Goal: Task Accomplishment & Management: Use online tool/utility

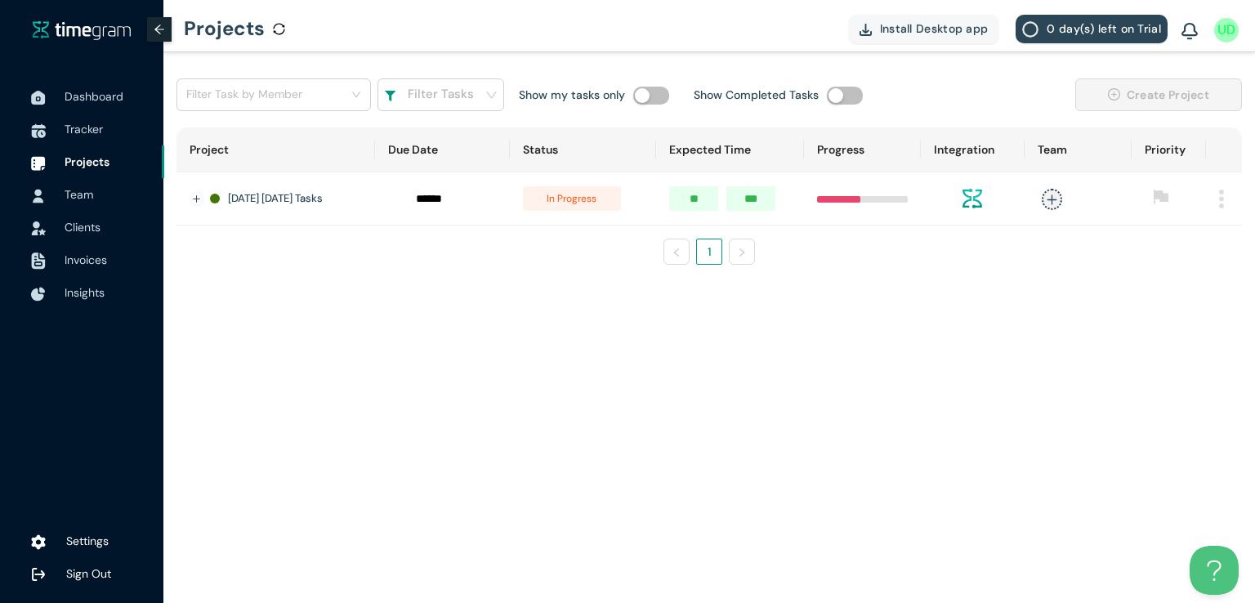
click at [82, 130] on span "Tracker" at bounding box center [84, 129] width 38 height 15
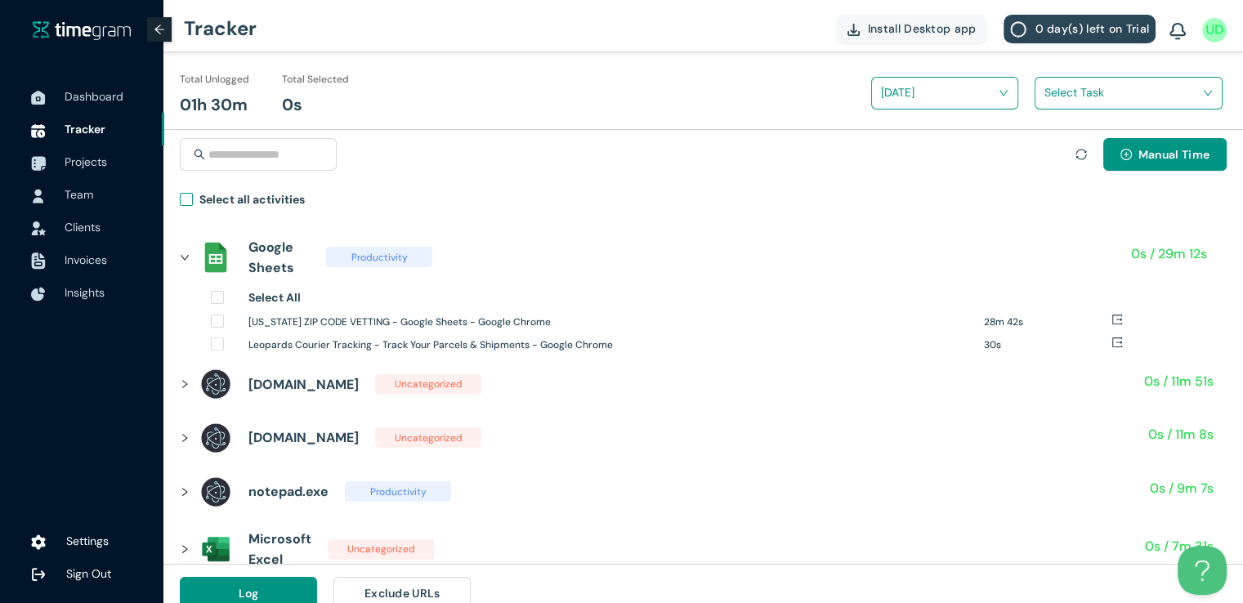
click at [184, 207] on label "Select all activities" at bounding box center [246, 202] width 132 height 24
click at [1083, 105] on span at bounding box center [1122, 93] width 157 height 26
click at [1038, 174] on div "Manual Time" at bounding box center [703, 164] width 1047 height 52
click at [1059, 102] on input "search" at bounding box center [1122, 92] width 157 height 25
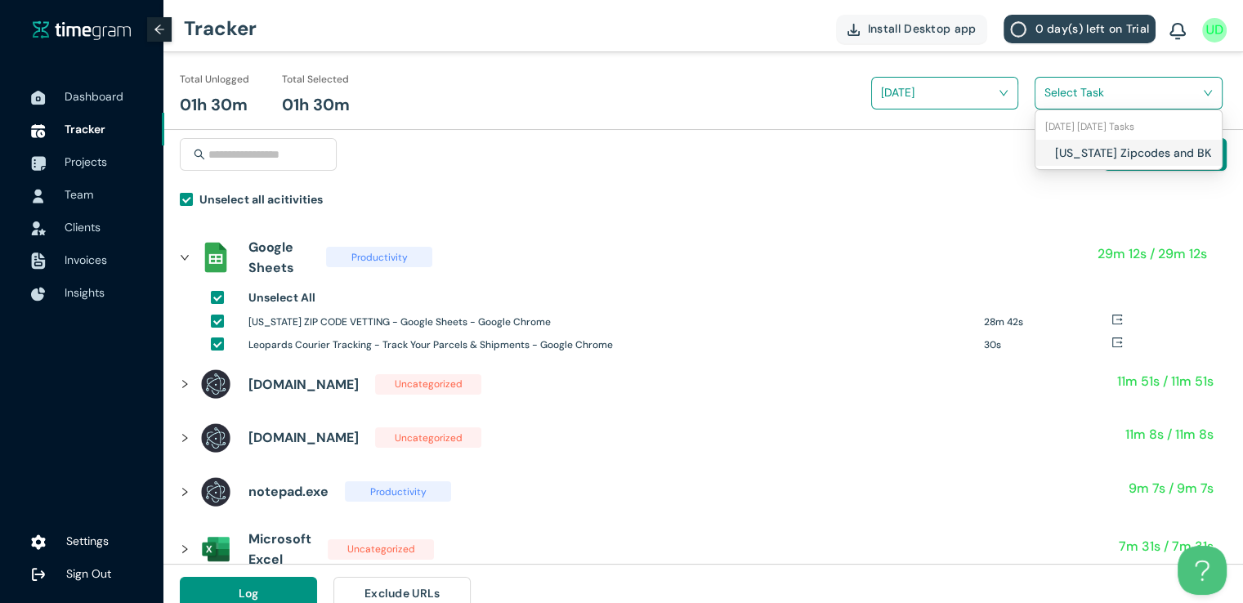
click at [1046, 153] on div "[US_STATE] Zipcodes and BK" at bounding box center [1128, 153] width 186 height 26
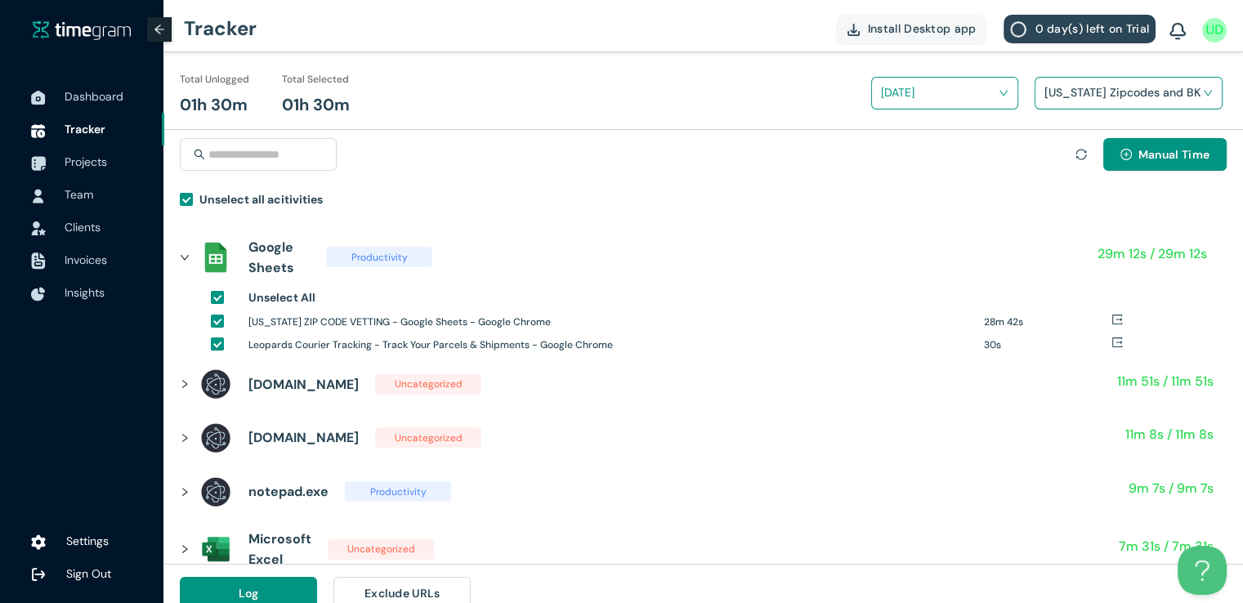
scroll to position [19, 0]
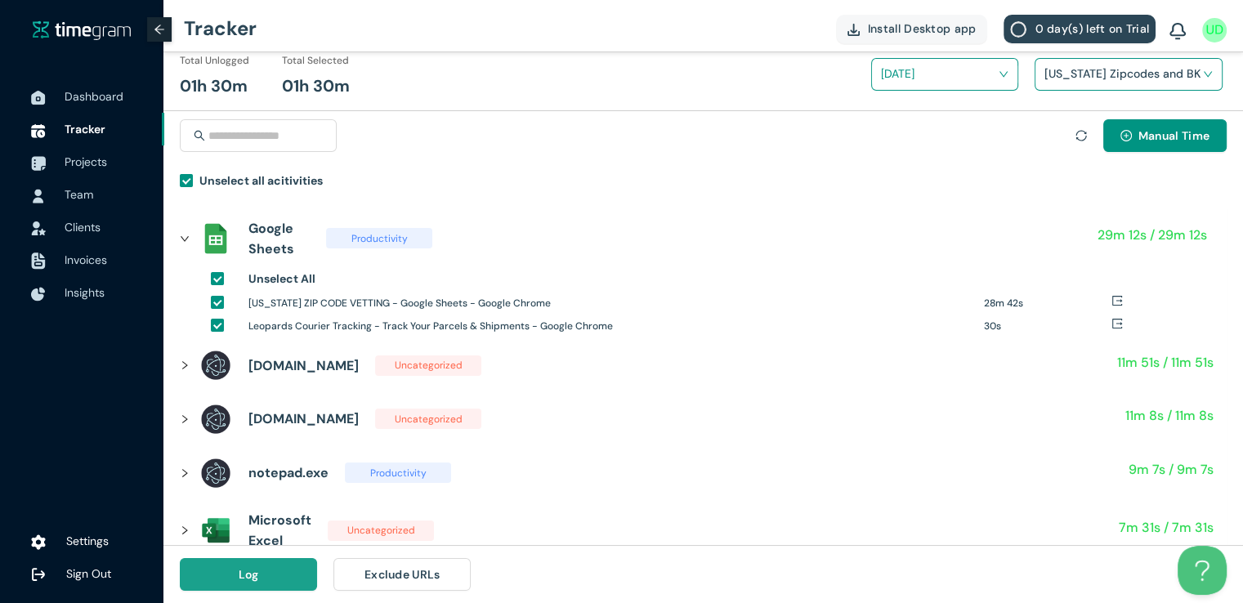
click at [244, 568] on span "Log" at bounding box center [249, 574] width 20 height 18
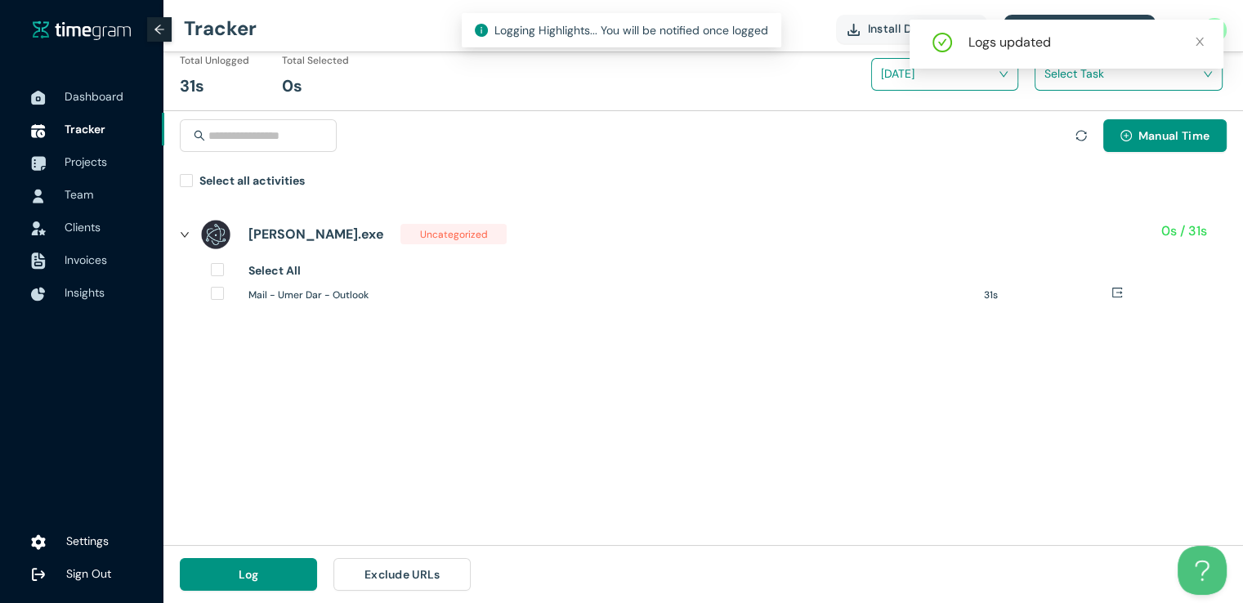
scroll to position [0, 0]
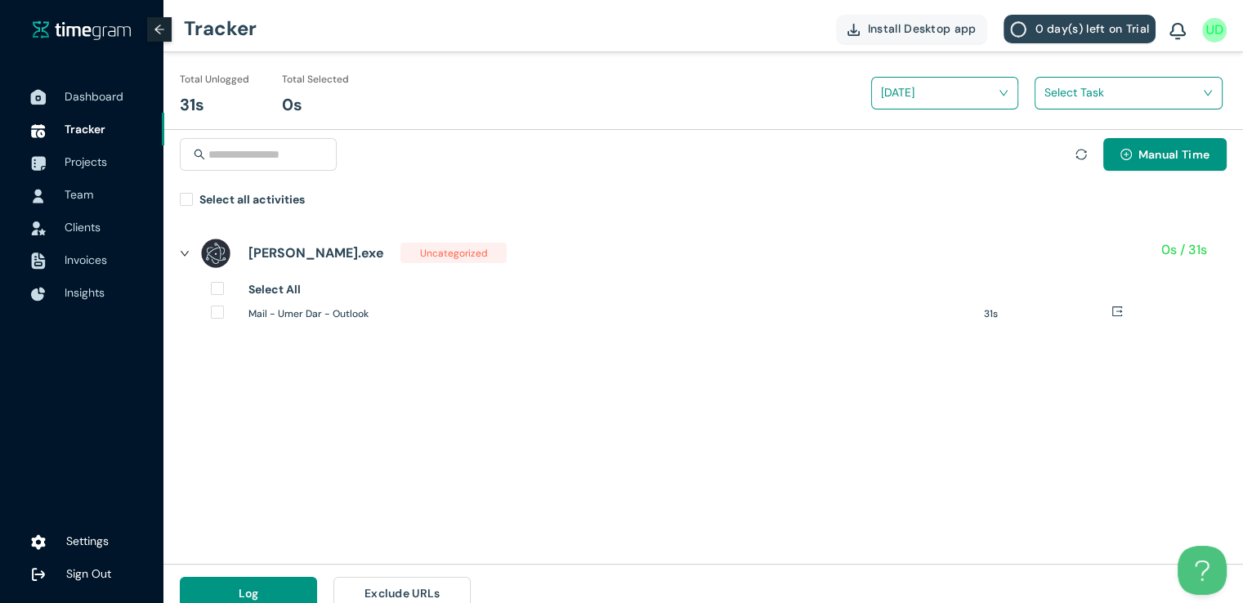
click at [95, 98] on span "Dashboard" at bounding box center [94, 96] width 59 height 15
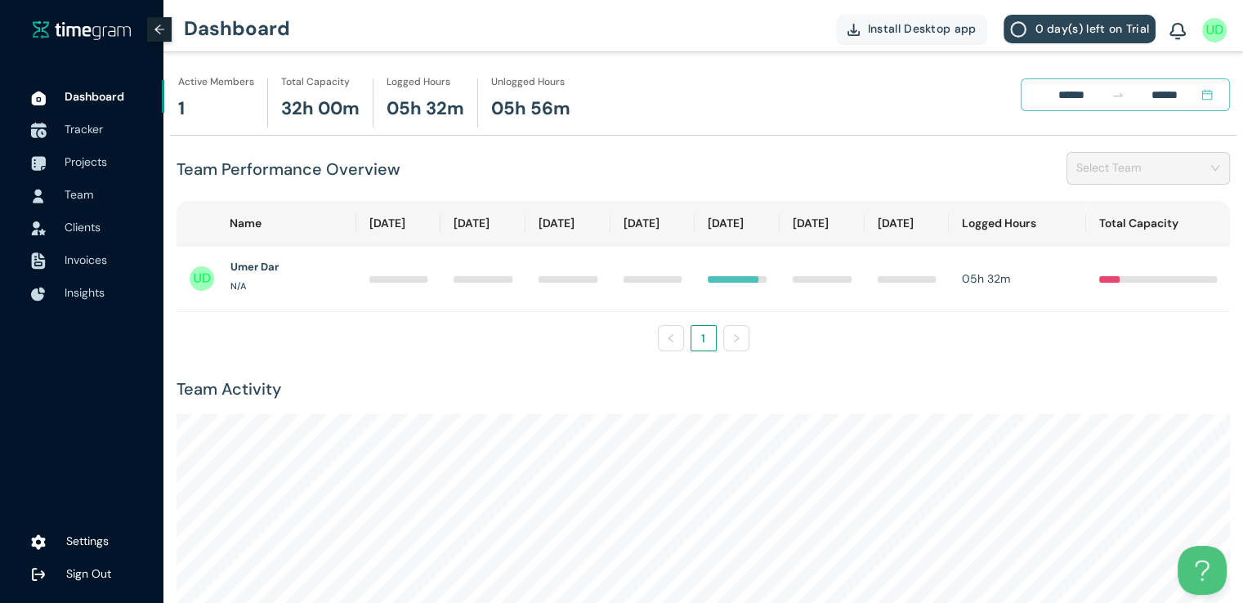
click at [92, 128] on span "Tracker" at bounding box center [84, 129] width 38 height 15
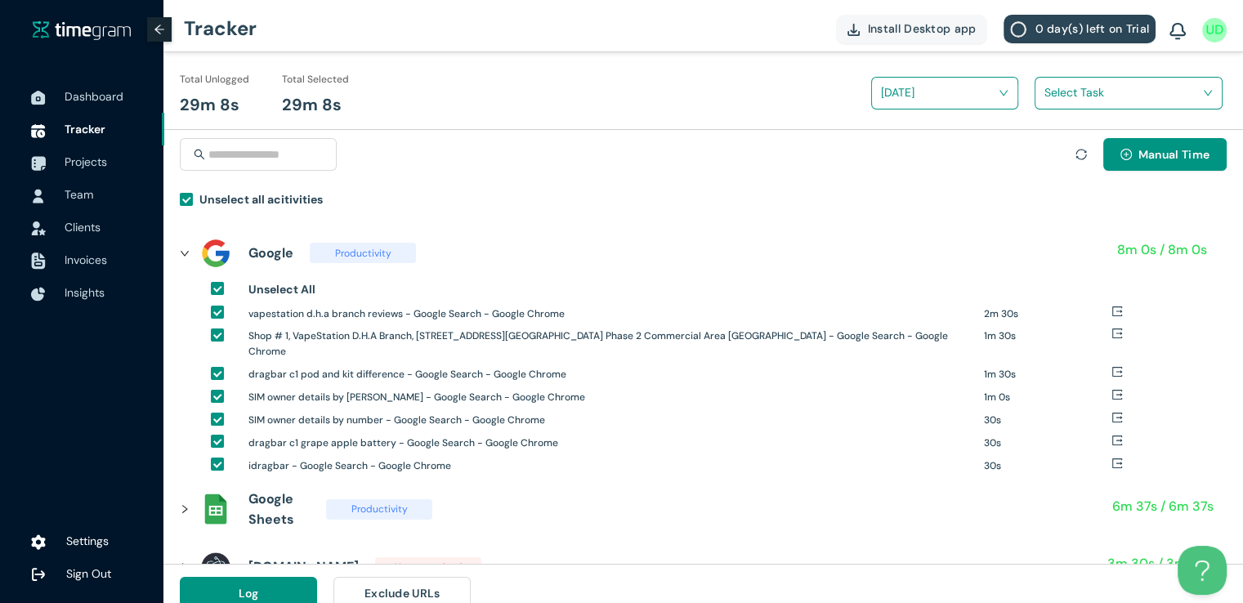
click at [1050, 96] on input "search" at bounding box center [1122, 92] width 157 height 25
click at [1047, 150] on div "[US_STATE] Zipcodes and BK" at bounding box center [1128, 153] width 186 height 26
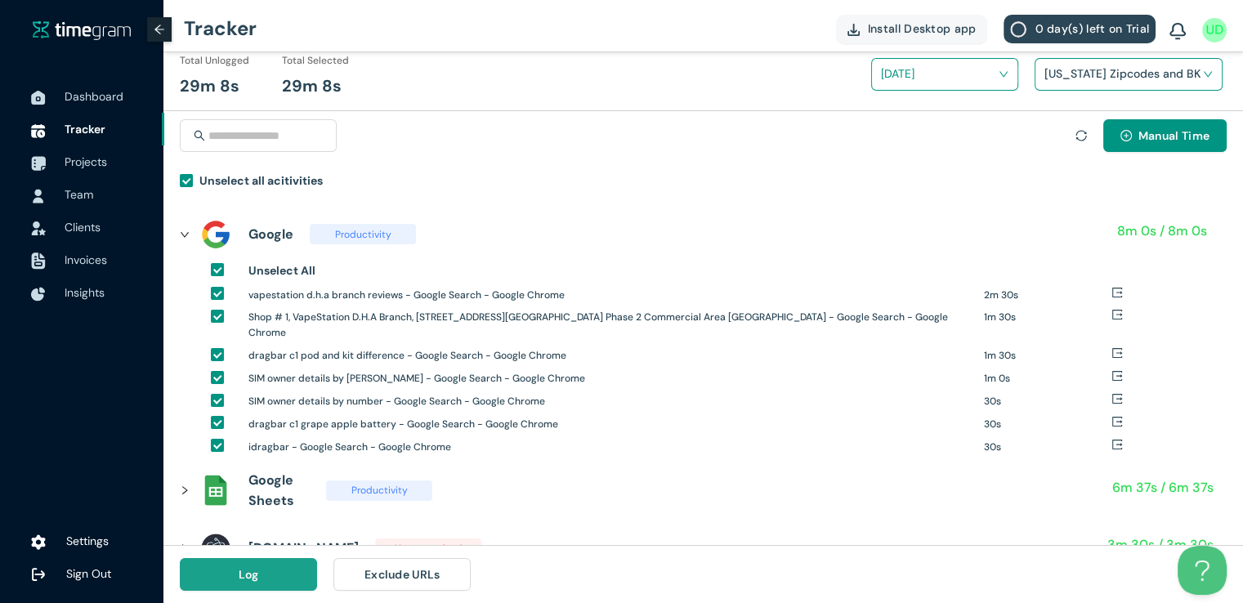
click at [209, 580] on button "Log" at bounding box center [248, 574] width 137 height 33
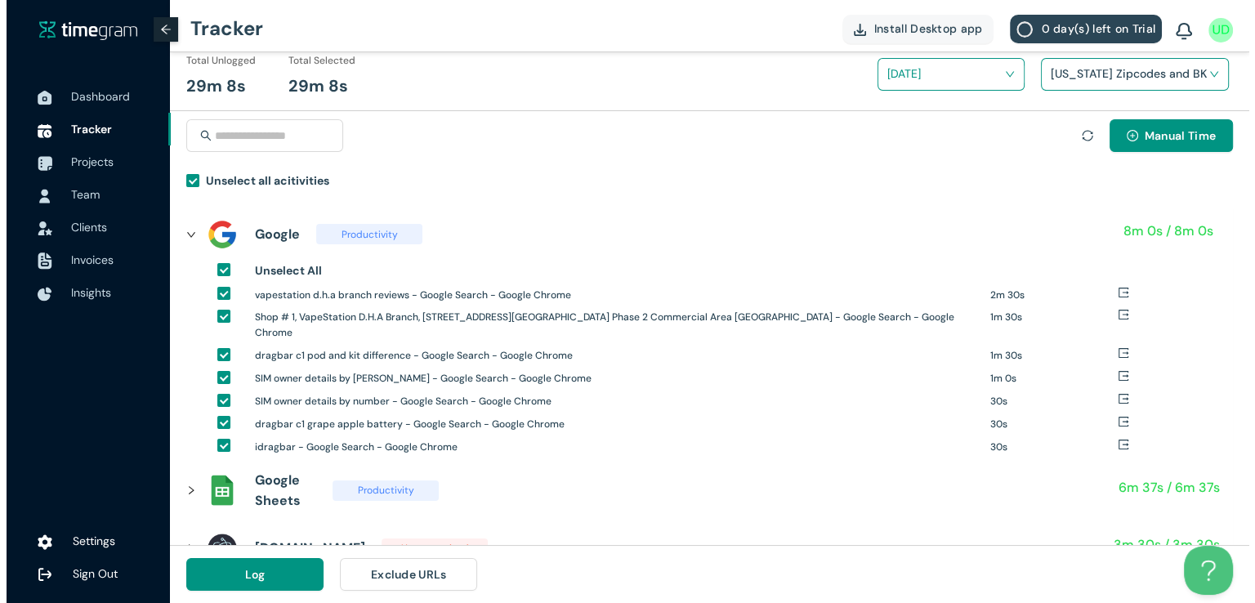
scroll to position [0, 0]
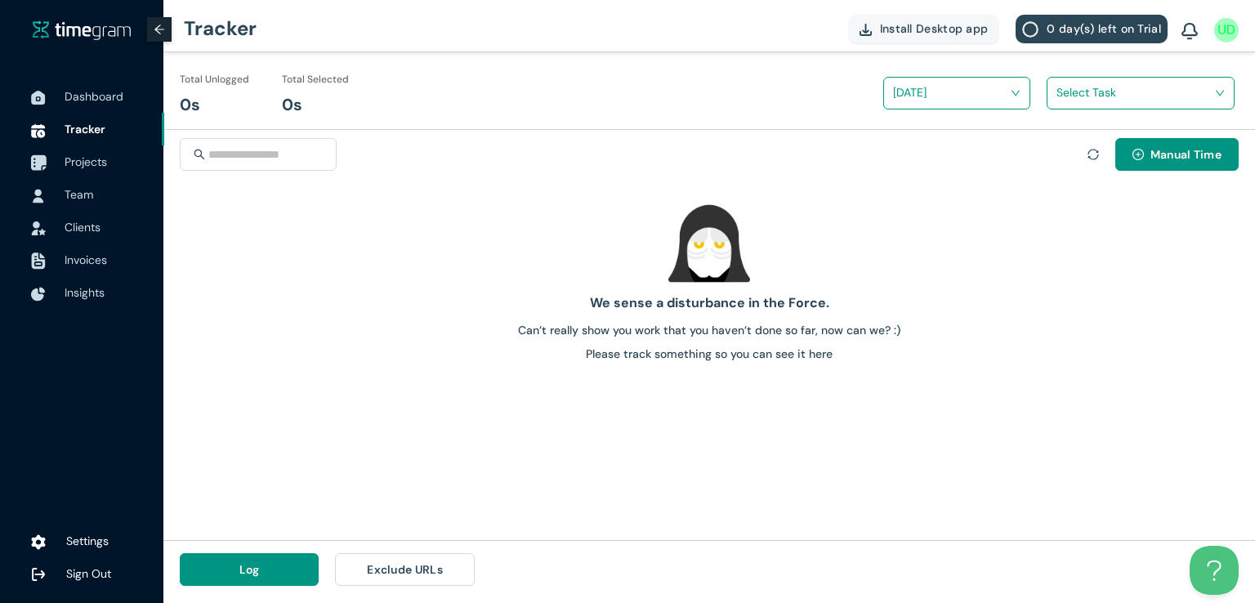
click at [105, 161] on span "Projects" at bounding box center [86, 161] width 42 height 15
